Goal: Task Accomplishment & Management: Complete application form

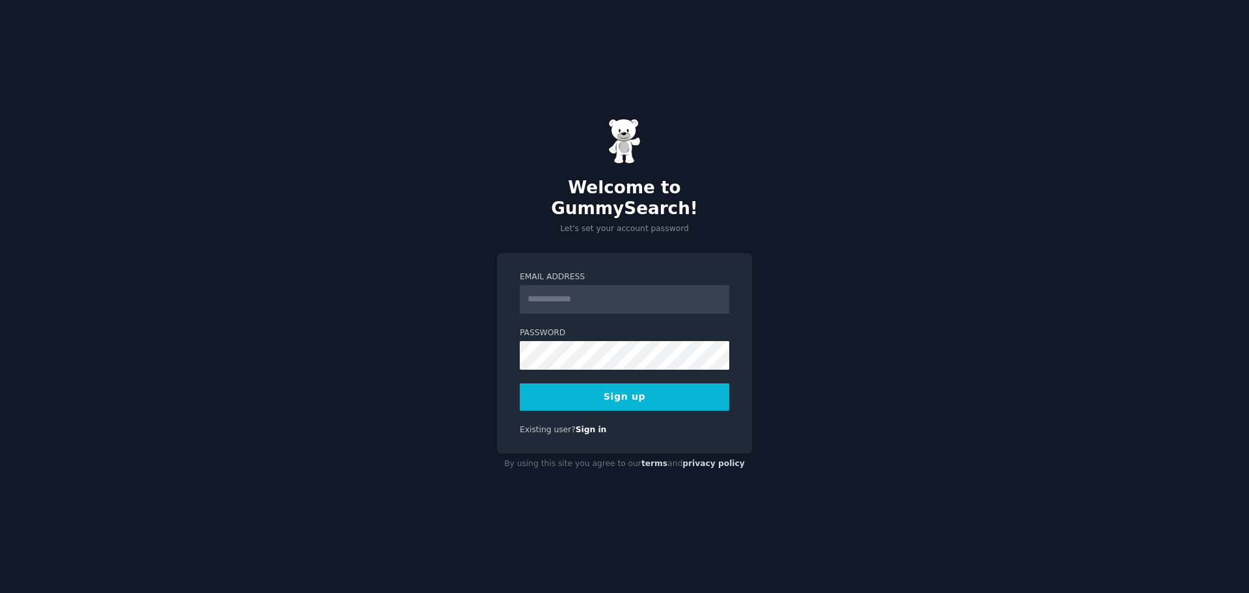
click at [561, 285] on input "Email Address" at bounding box center [624, 299] width 209 height 29
type input "**********"
click at [607, 330] on div "Password" at bounding box center [624, 348] width 209 height 42
click at [407, 349] on div "**********" at bounding box center [624, 296] width 1249 height 593
click at [586, 396] on button "Sign up" at bounding box center [624, 396] width 209 height 27
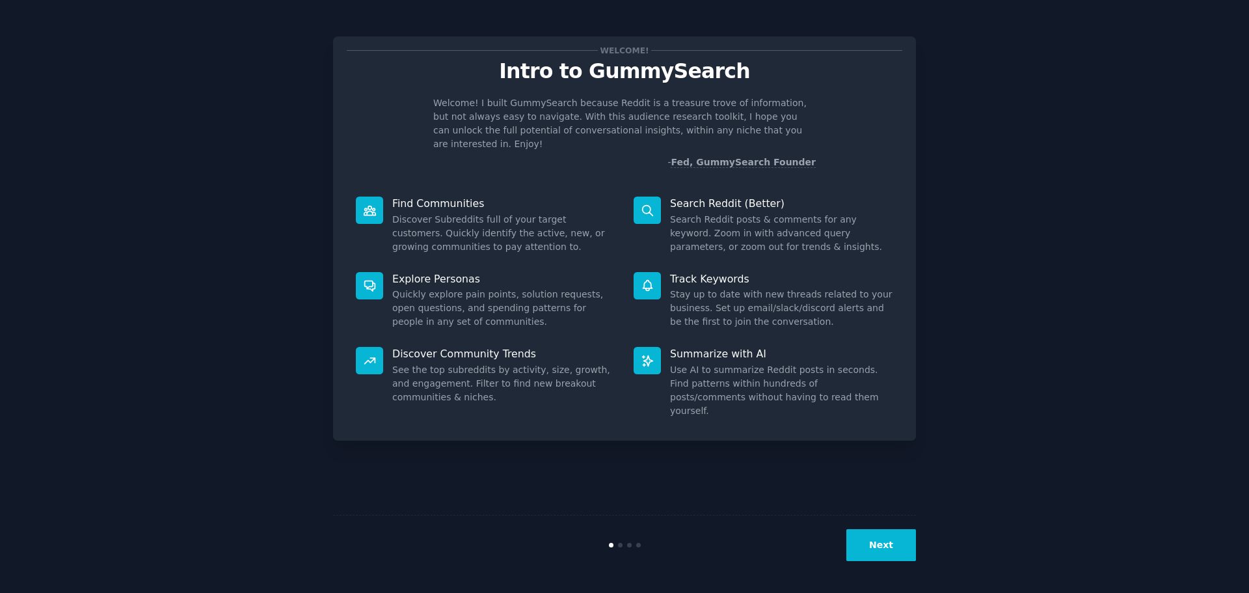
click at [884, 543] on button "Next" at bounding box center [881, 545] width 70 height 32
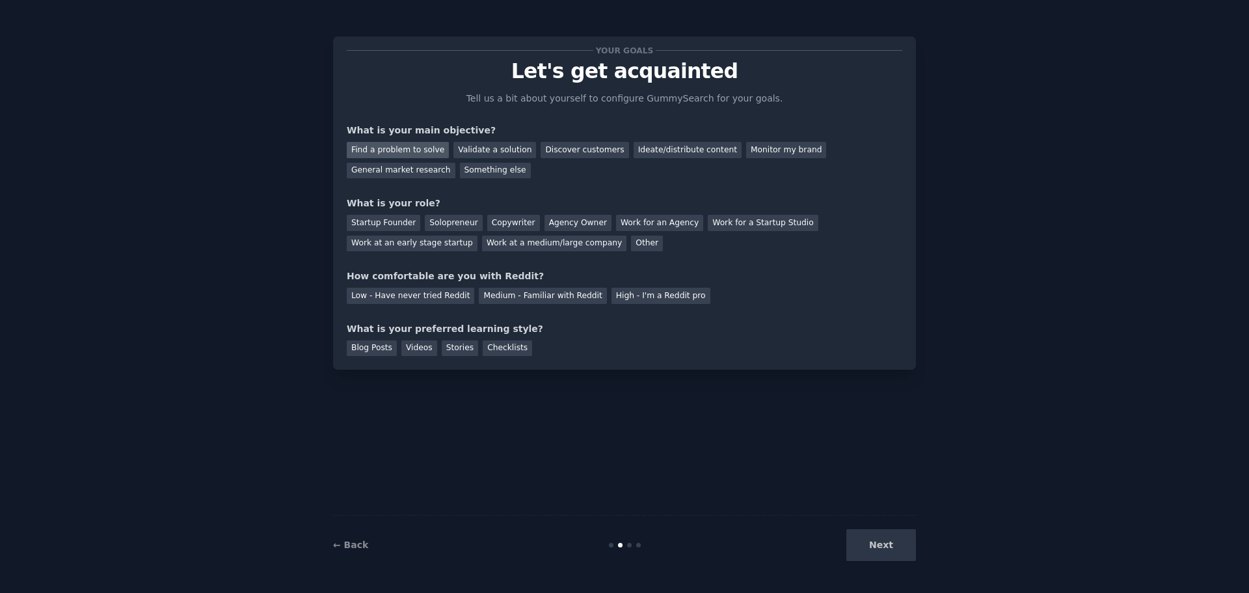
click at [412, 152] on div "Find a problem to solve" at bounding box center [398, 150] width 102 height 16
click at [513, 150] on div "Validate a solution" at bounding box center [494, 150] width 83 height 16
click at [420, 144] on div "Find a problem to solve" at bounding box center [398, 150] width 102 height 16
click at [437, 224] on div "Solopreneur" at bounding box center [453, 223] width 57 height 16
click at [479, 296] on div "Medium - Familiar with Reddit" at bounding box center [543, 296] width 128 height 16
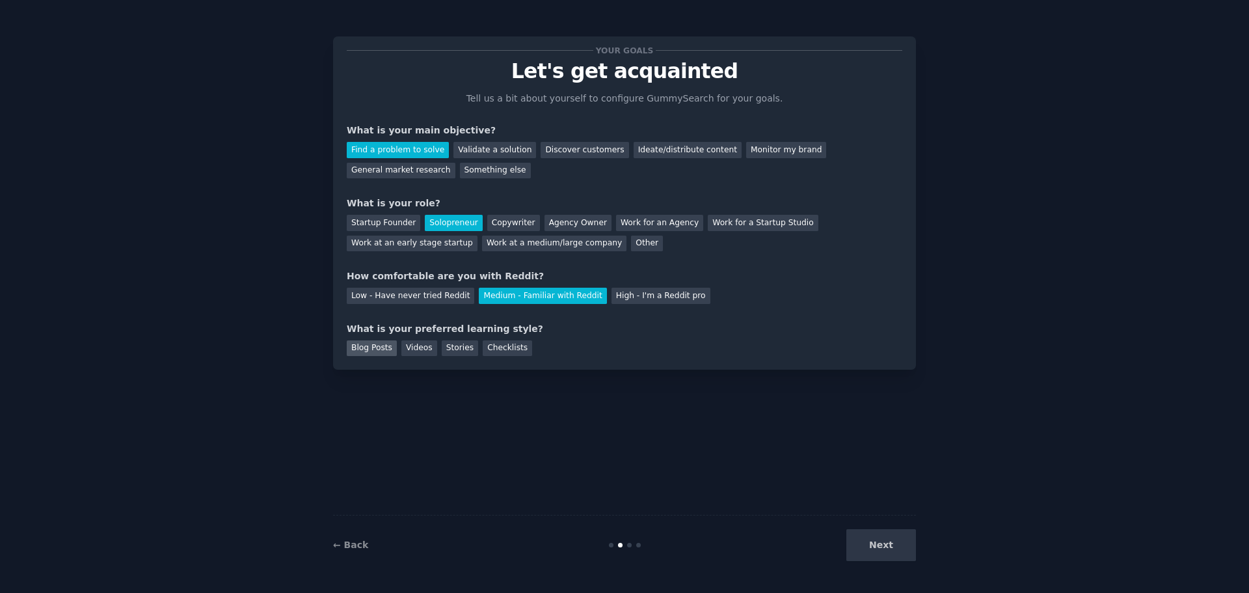
click at [371, 347] on div "Blog Posts" at bounding box center [372, 348] width 50 height 16
click at [407, 352] on div "Videos" at bounding box center [419, 348] width 36 height 16
click at [447, 347] on div "Stories" at bounding box center [460, 348] width 36 height 16
click at [483, 348] on div "Checklists" at bounding box center [507, 348] width 49 height 16
click at [368, 346] on div "Blog Posts" at bounding box center [372, 348] width 50 height 16
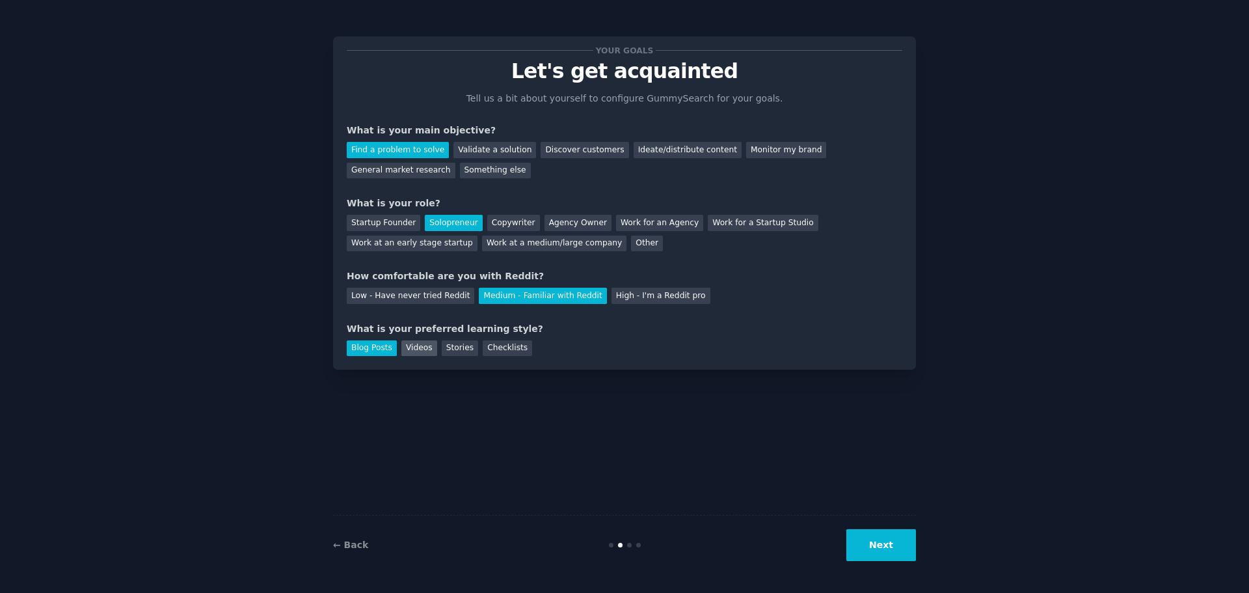
click at [418, 345] on div "Videos" at bounding box center [419, 348] width 36 height 16
click at [483, 345] on div "Checklists" at bounding box center [507, 348] width 49 height 16
click at [887, 532] on button "Next" at bounding box center [881, 545] width 70 height 32
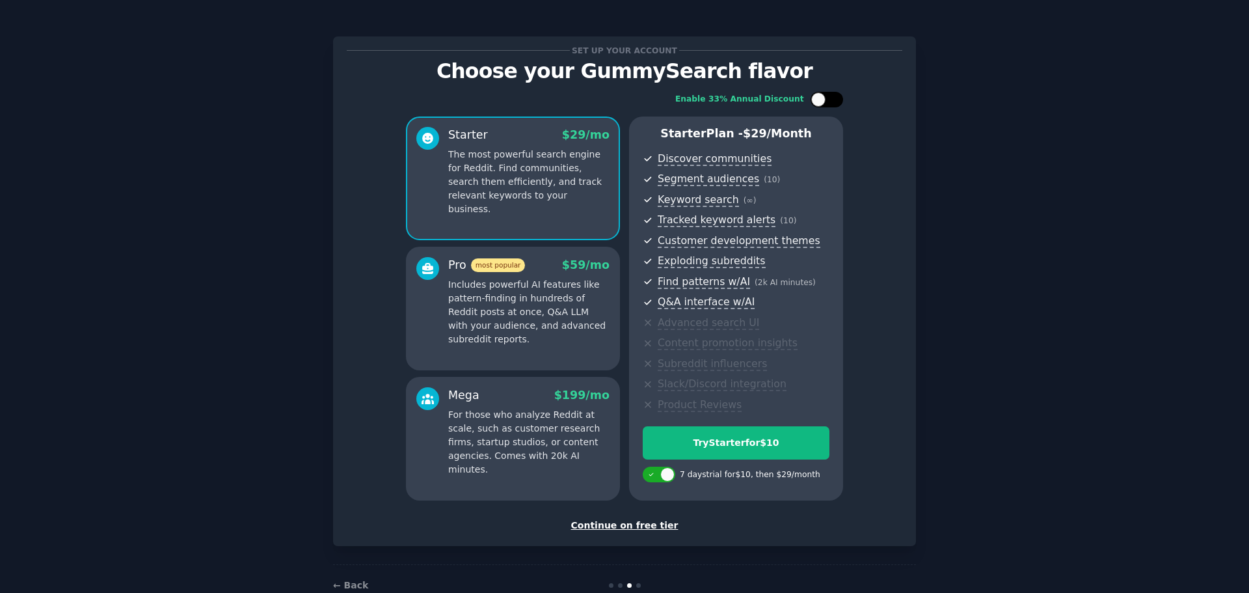
click at [834, 92] on div at bounding box center [827, 100] width 33 height 16
click at [816, 101] on icon at bounding box center [819, 99] width 7 height 7
checkbox input "false"
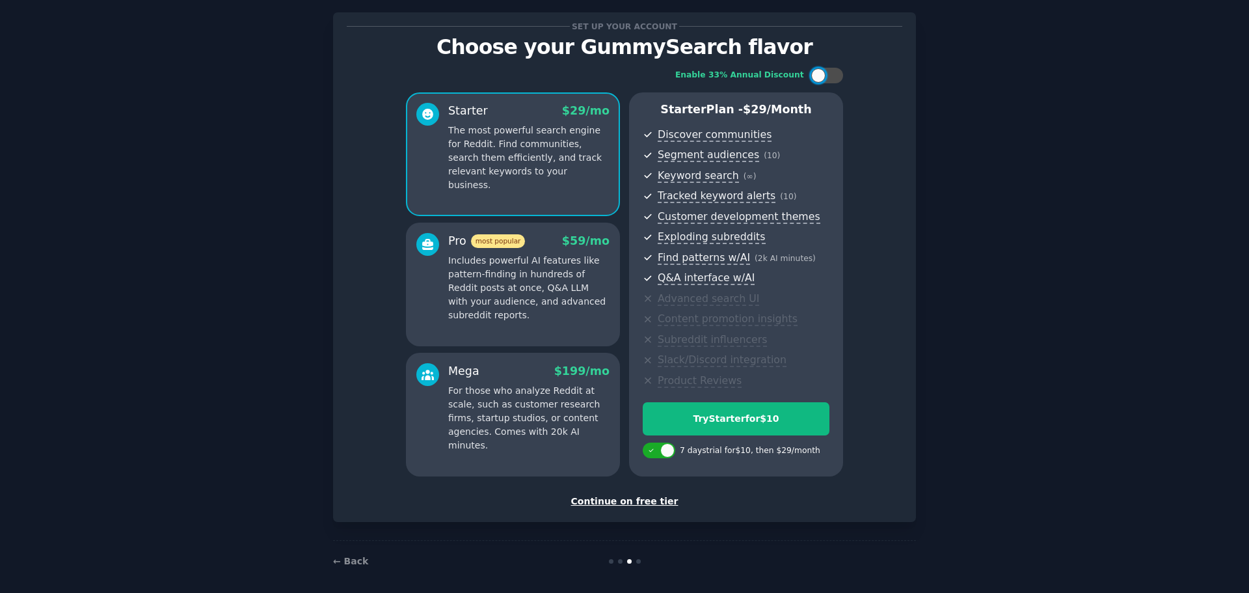
scroll to position [31, 0]
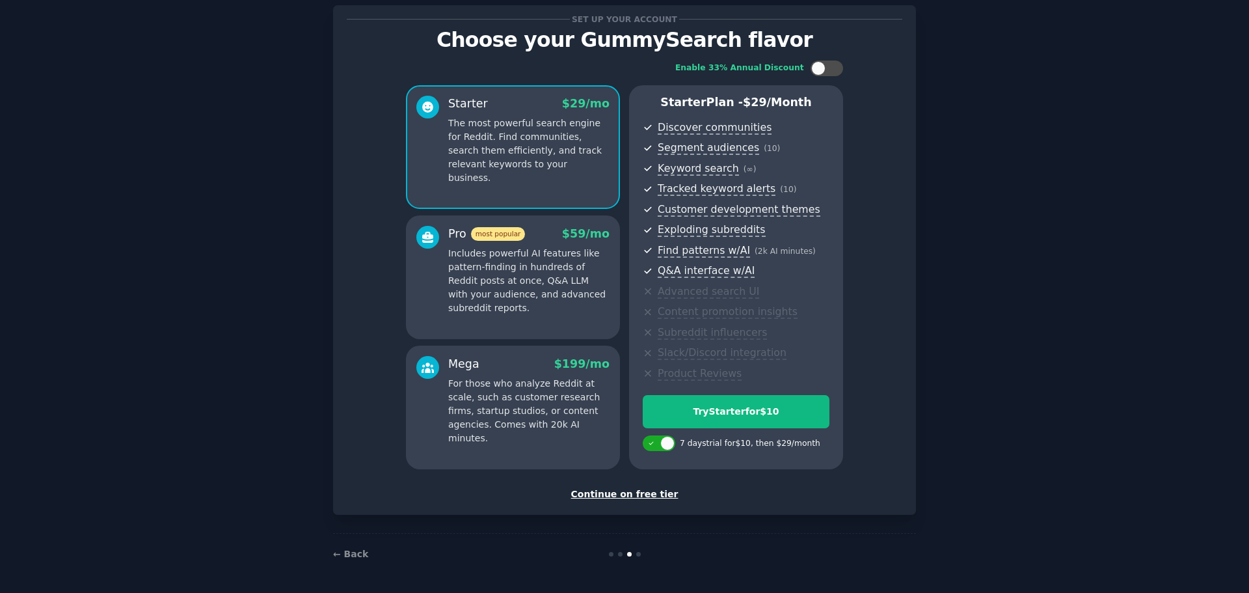
click at [619, 491] on div "Continue on free tier" at bounding box center [625, 494] width 556 height 14
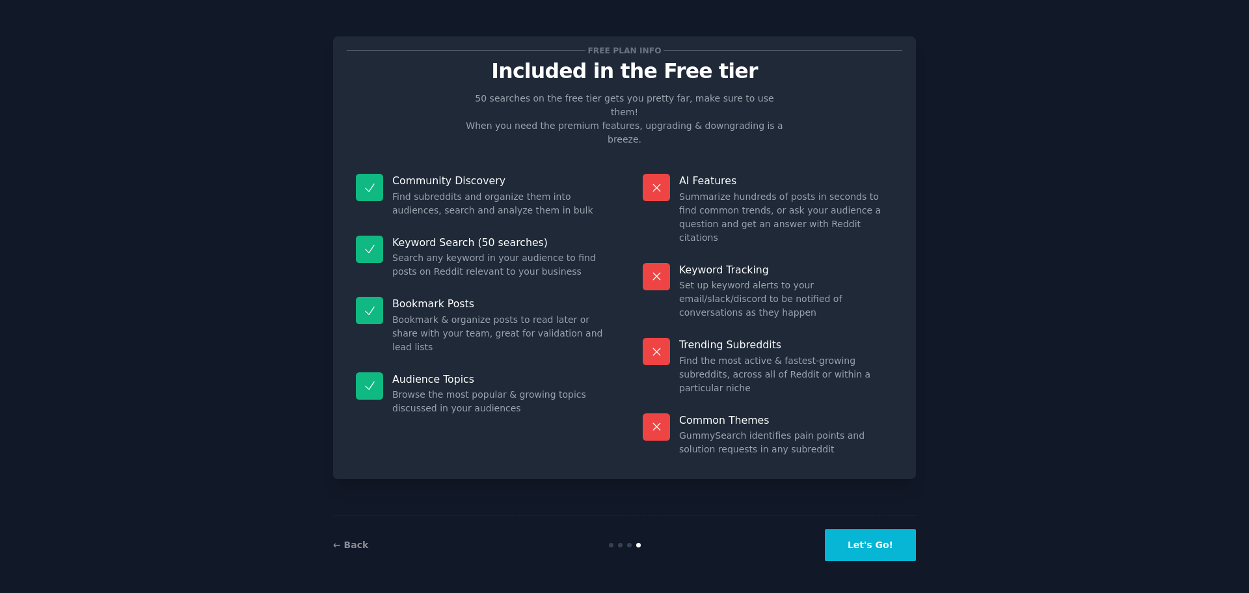
click at [895, 545] on button "Let's Go!" at bounding box center [870, 545] width 91 height 32
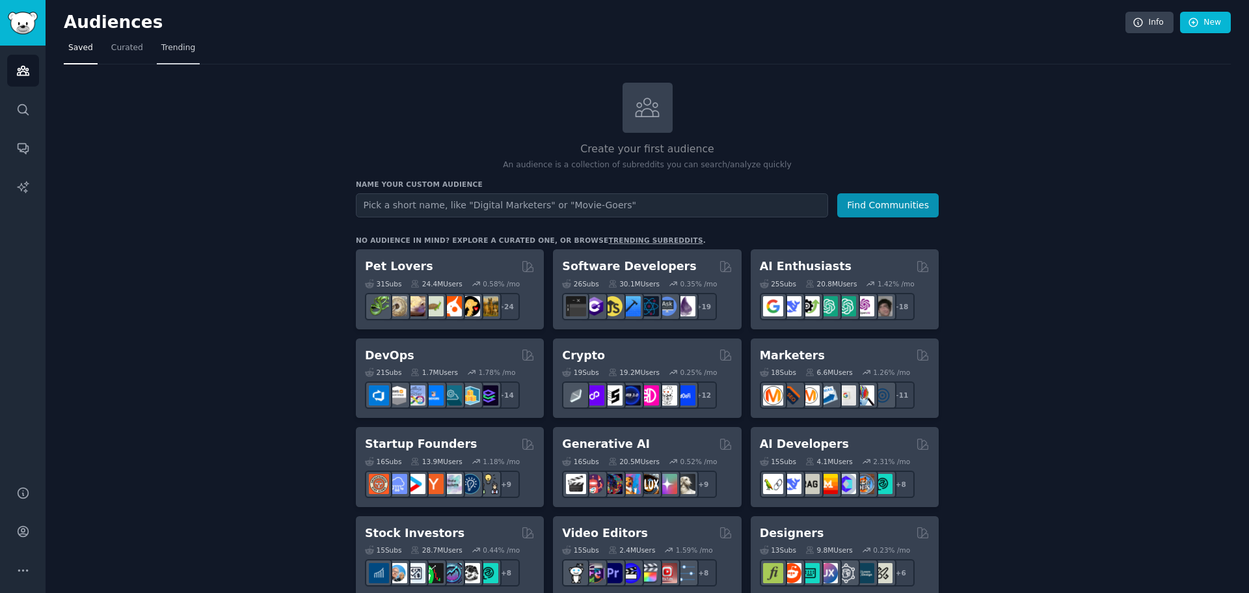
click at [178, 52] on span "Trending" at bounding box center [178, 48] width 34 height 12
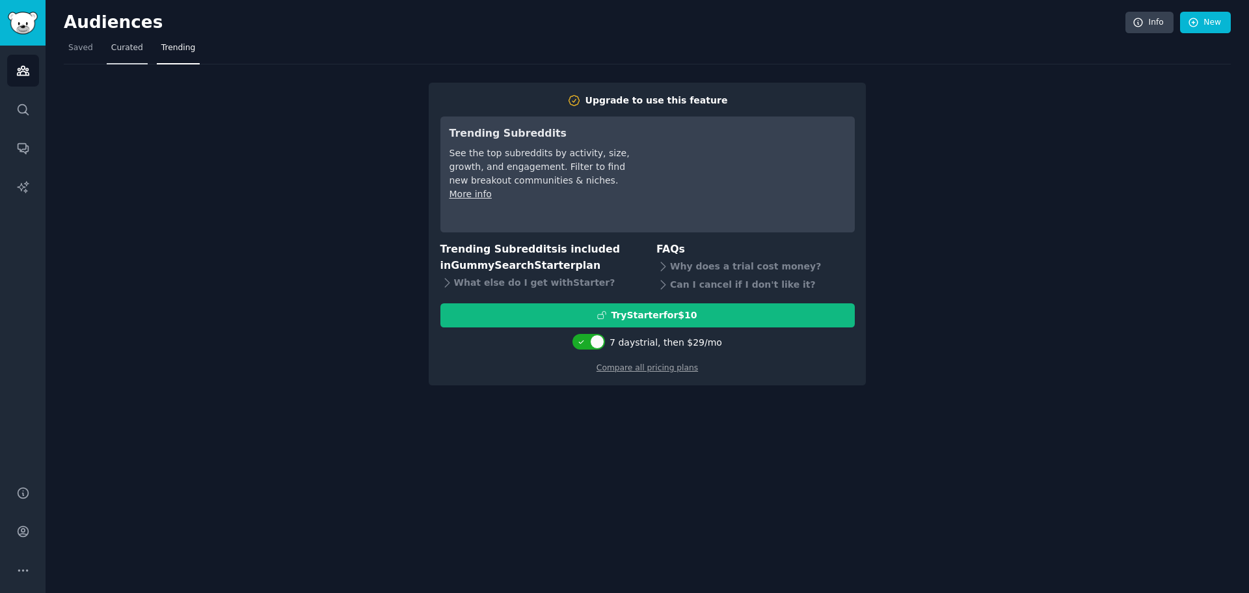
click at [127, 44] on span "Curated" at bounding box center [127, 48] width 32 height 12
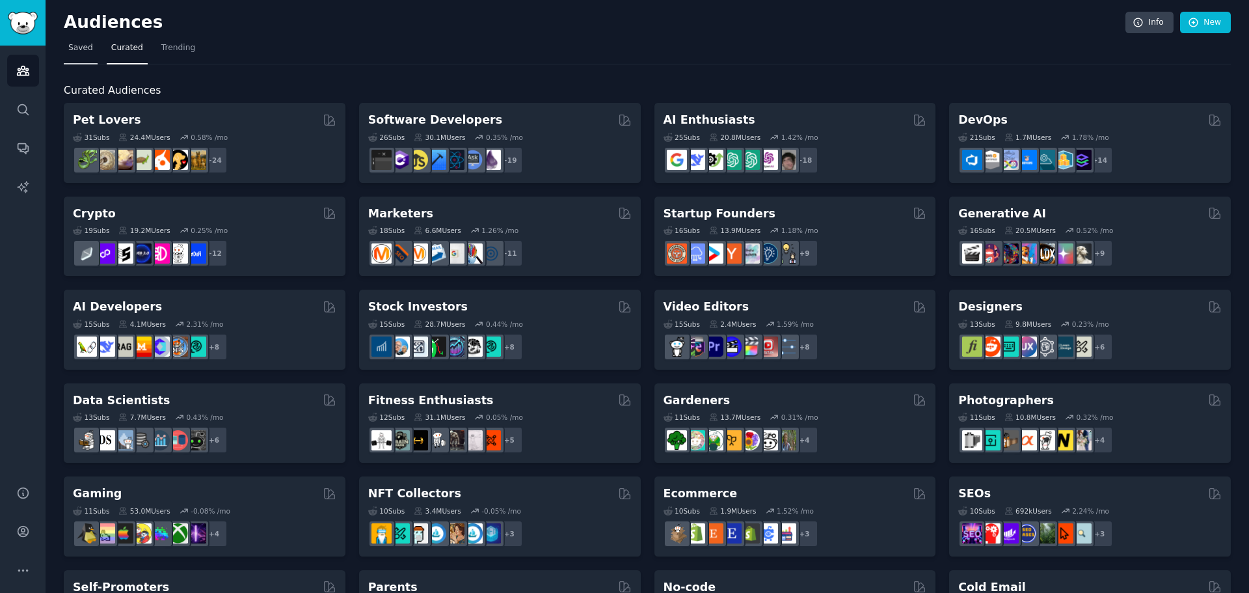
click at [71, 44] on span "Saved" at bounding box center [80, 48] width 25 height 12
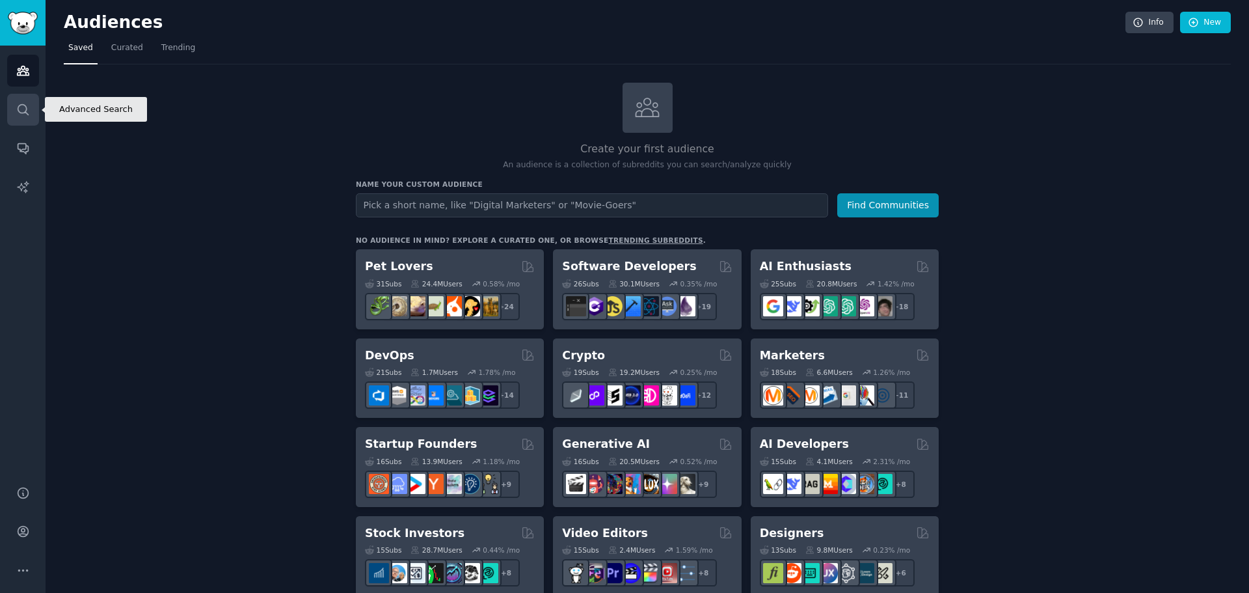
click at [19, 116] on link "Search" at bounding box center [23, 110] width 32 height 32
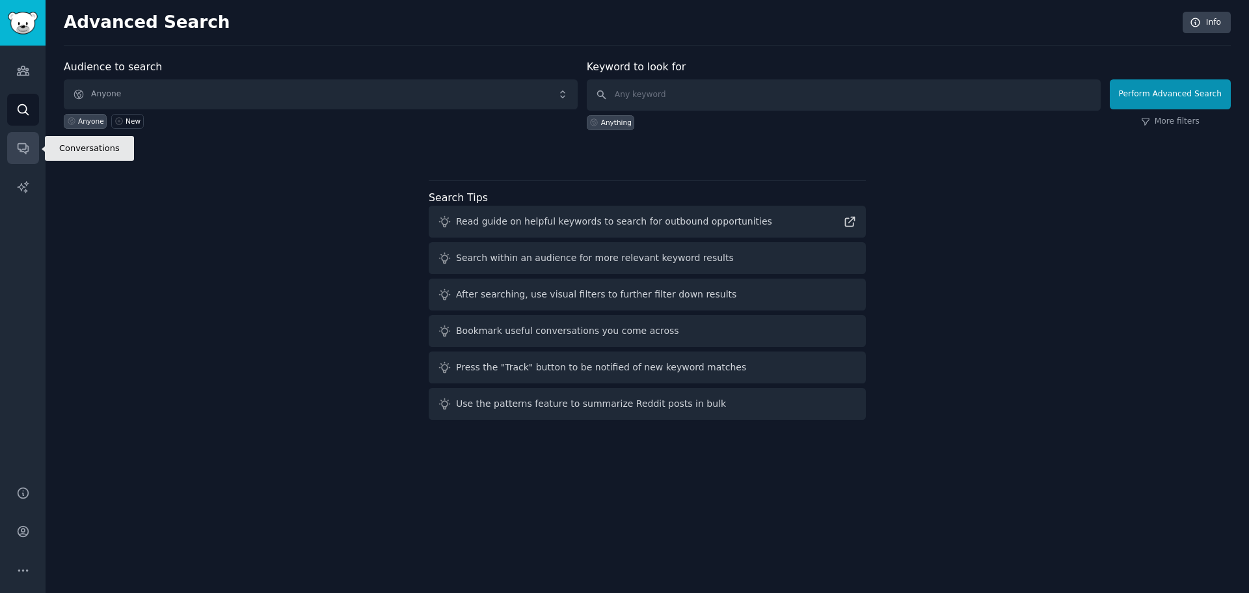
click at [19, 148] on icon "Sidebar" at bounding box center [23, 148] width 14 height 14
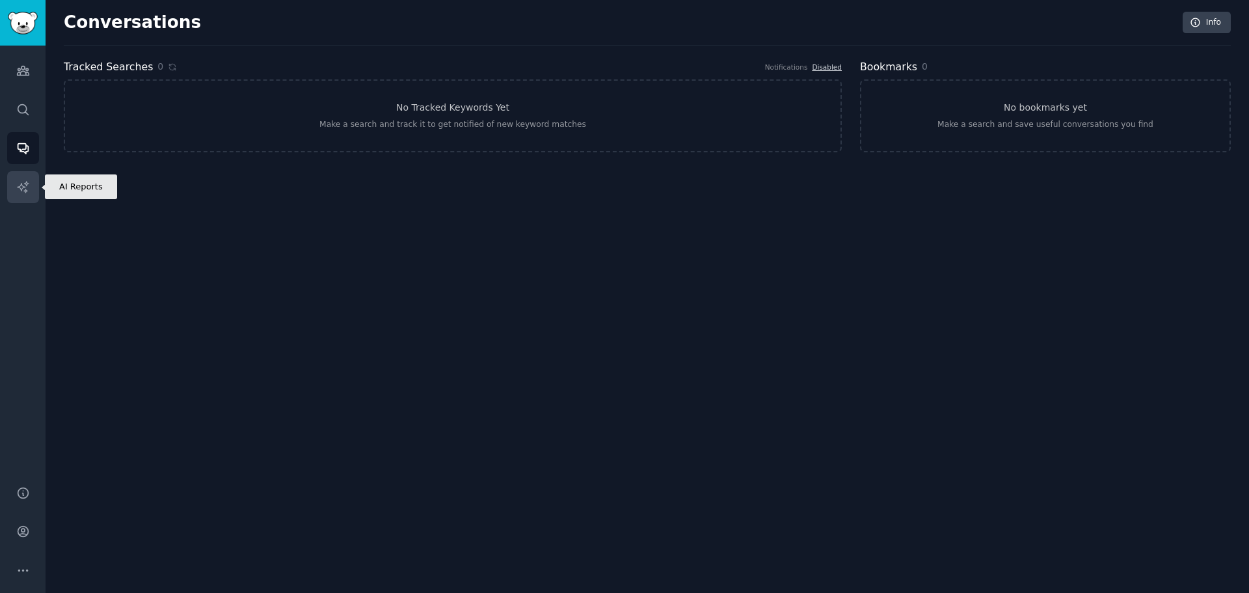
click at [19, 196] on link "AI Reports" at bounding box center [23, 187] width 32 height 32
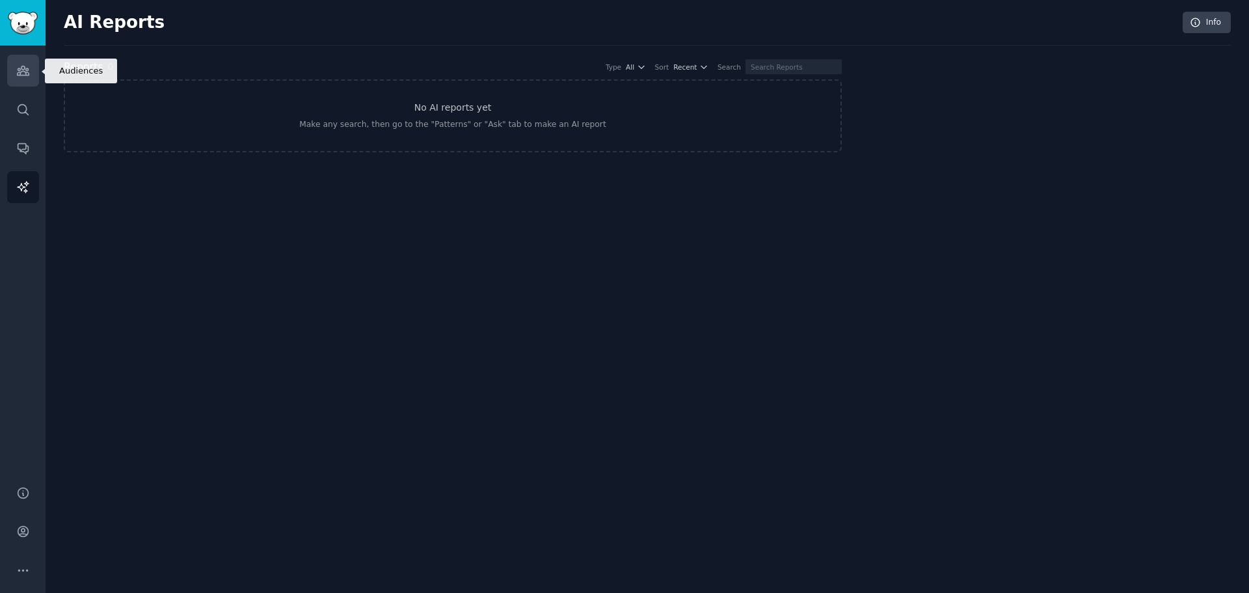
click at [28, 66] on icon "Sidebar" at bounding box center [23, 71] width 14 height 14
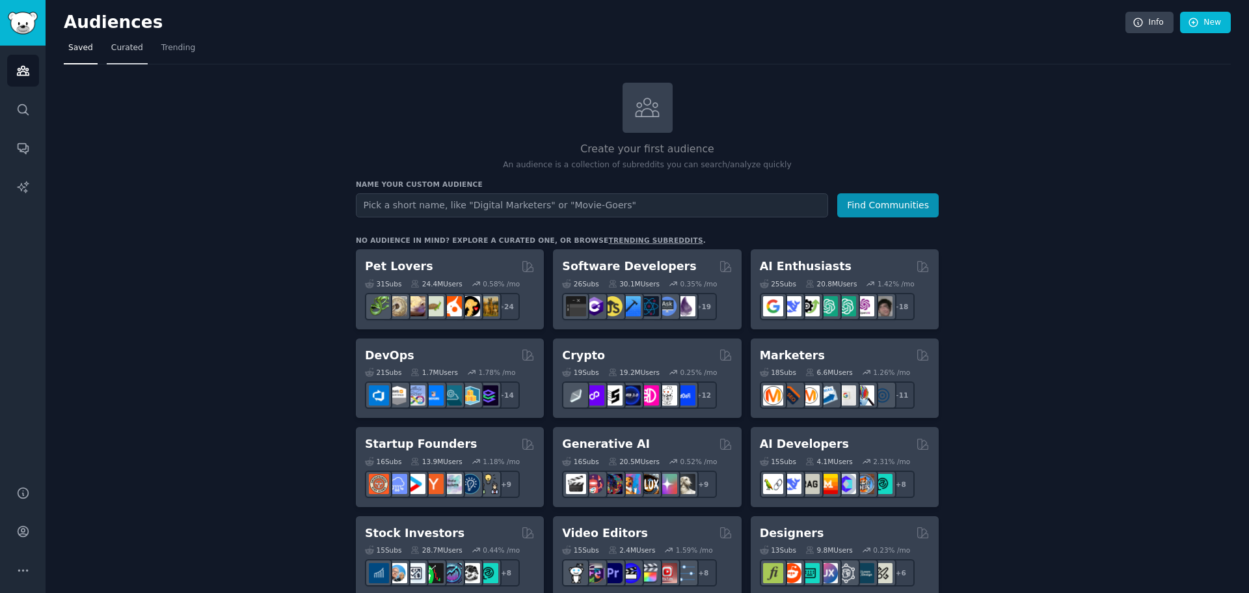
click at [129, 48] on span "Curated" at bounding box center [127, 48] width 32 height 12
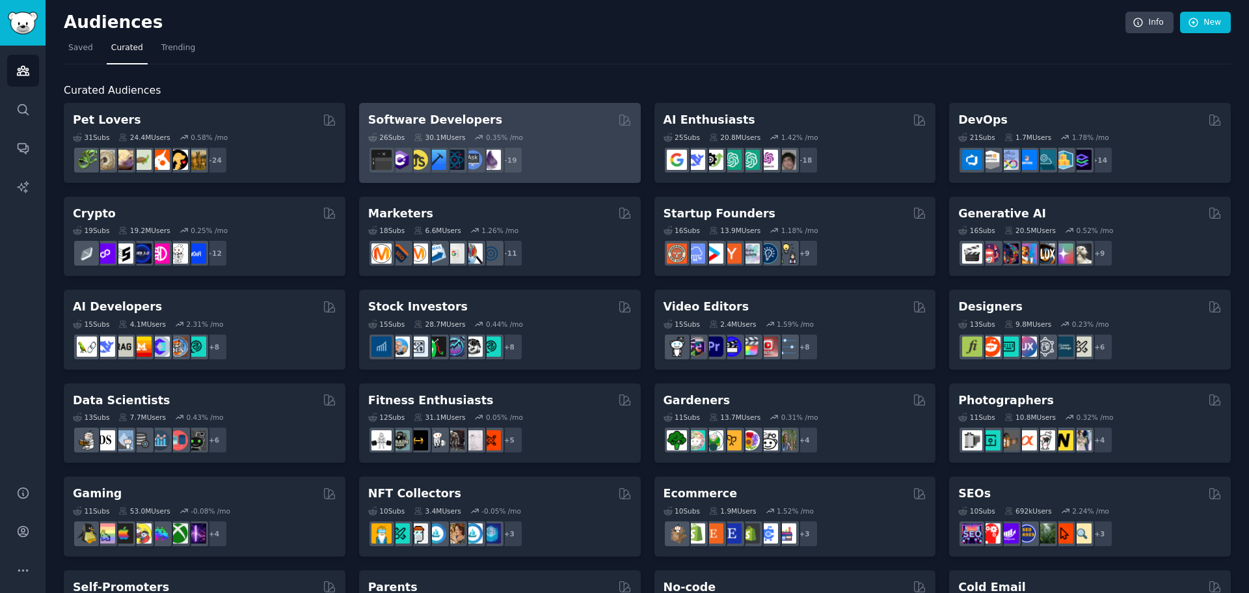
click at [535, 142] on div "26 Sub s 30.1M Users 0.35 % /mo r/Development, r/coolgithubprojects, r/software…" at bounding box center [499, 151] width 263 height 46
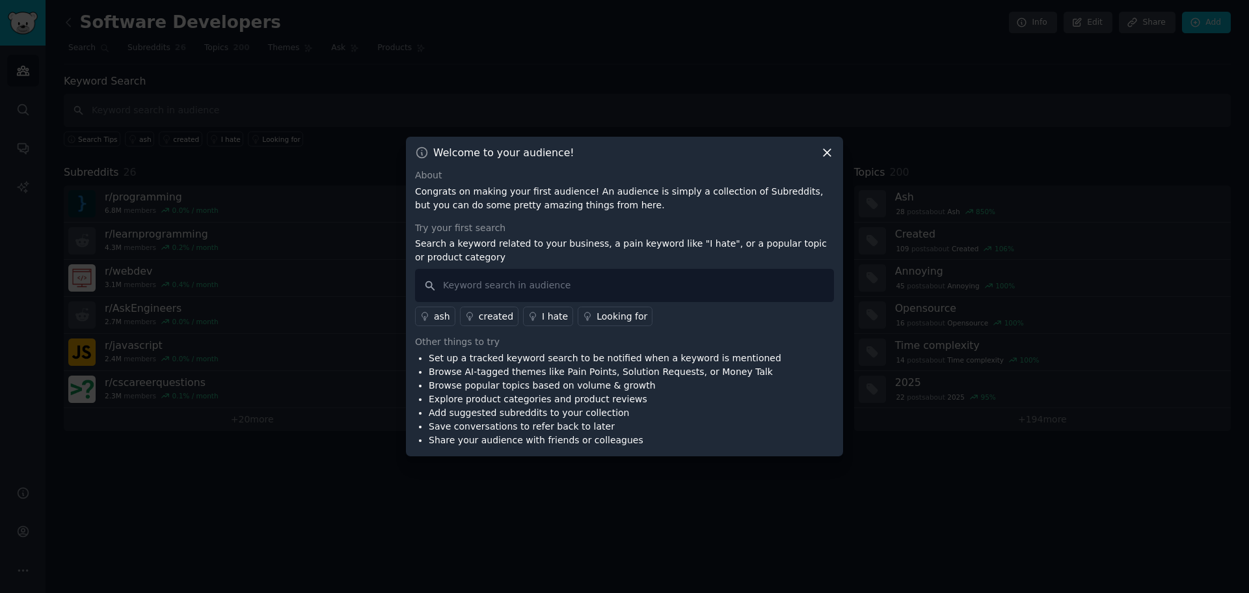
click at [826, 150] on icon at bounding box center [827, 153] width 14 height 14
